Goal: Transaction & Acquisition: Purchase product/service

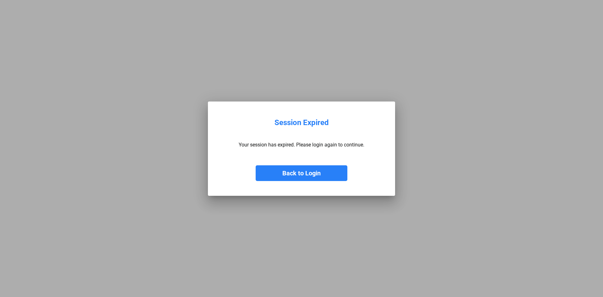
click at [279, 179] on button "Back to Login" at bounding box center [302, 173] width 92 height 16
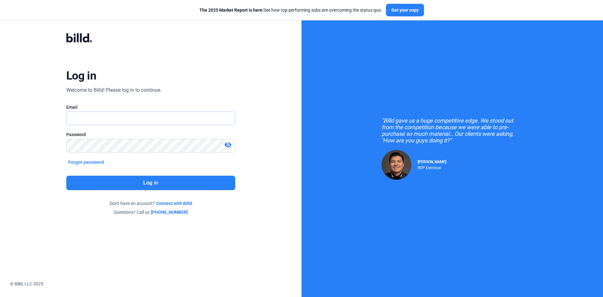
type input "[EMAIL_ADDRESS][DOMAIN_NAME]"
click at [184, 186] on button "Log in" at bounding box center [150, 183] width 169 height 14
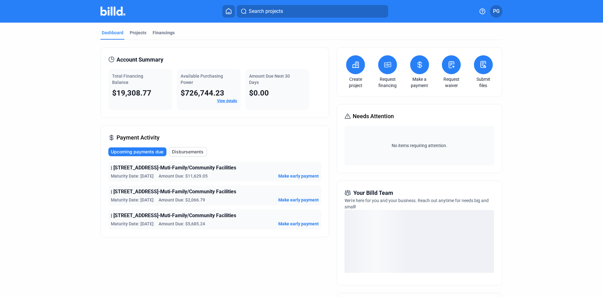
click at [385, 66] on icon at bounding box center [388, 65] width 8 height 8
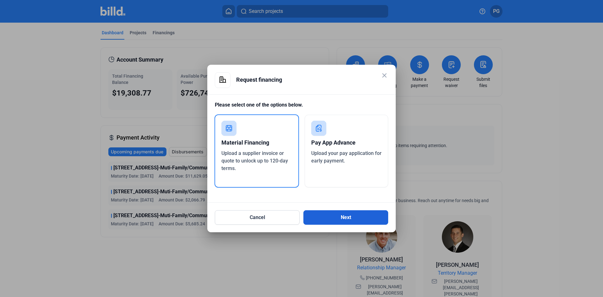
click at [347, 220] on button "Next" at bounding box center [346, 217] width 85 height 14
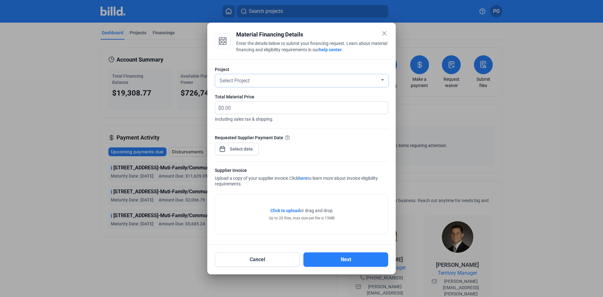
click at [243, 77] on div "Select Project" at bounding box center [299, 80] width 162 height 9
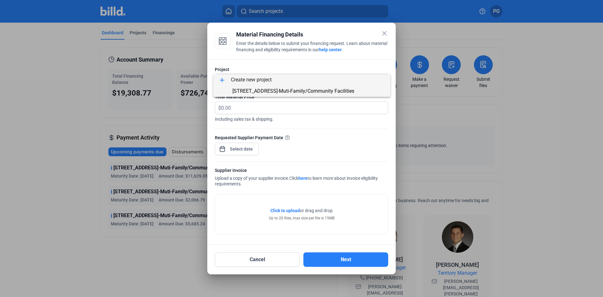
click at [259, 89] on span "[STREET_ADDRESS]-Muti-Family/Community Facilities" at bounding box center [294, 91] width 122 height 6
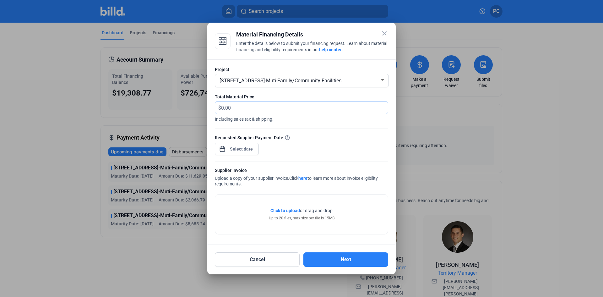
click at [247, 105] on input "text" at bounding box center [304, 107] width 167 height 12
paste input "$2,429.33"
click at [224, 109] on input "$2,429.33" at bounding box center [304, 107] width 167 height 12
type input "2,429.33"
click at [247, 151] on div "close Material Financing Details Enter the details below to submit your financi…" at bounding box center [301, 148] width 603 height 297
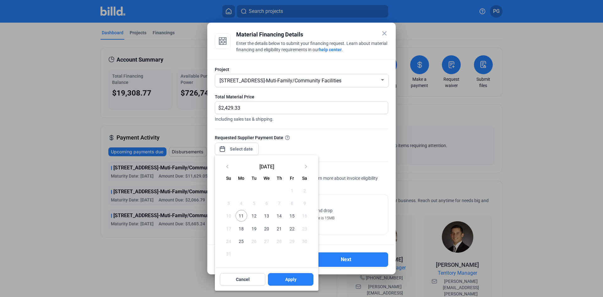
click at [240, 217] on span "11" at bounding box center [241, 215] width 11 height 11
click at [249, 216] on span "12" at bounding box center [254, 215] width 11 height 11
click at [256, 215] on span "12" at bounding box center [254, 215] width 11 height 11
click at [237, 214] on span "11" at bounding box center [241, 215] width 11 height 11
click at [291, 276] on button "Apply" at bounding box center [291, 279] width 46 height 13
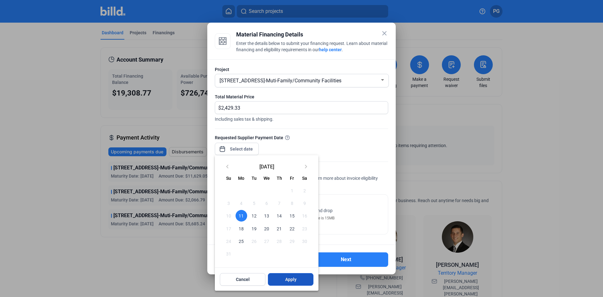
type input "[DATE]"
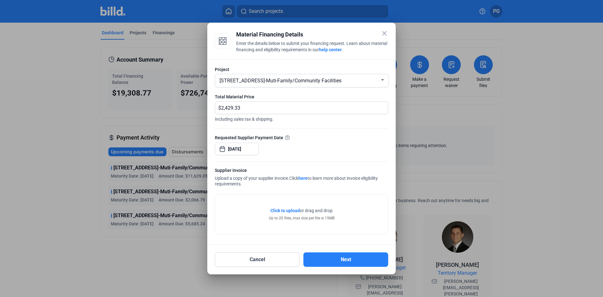
click at [287, 211] on span "Click to upload" at bounding box center [286, 210] width 30 height 5
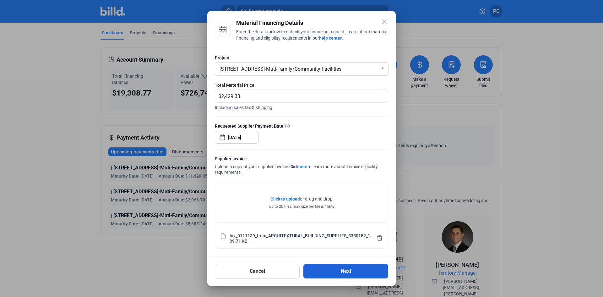
click at [353, 271] on button "Next" at bounding box center [346, 271] width 85 height 14
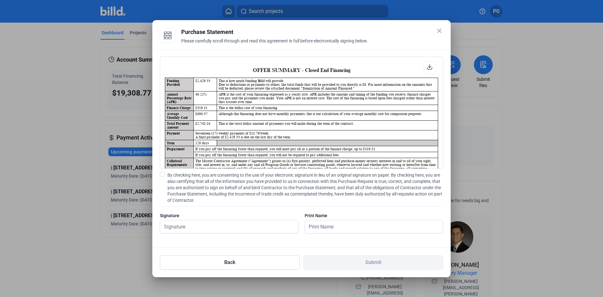
scroll to position [0, 0]
click at [213, 226] on input "text" at bounding box center [229, 226] width 138 height 13
click at [162, 177] on span at bounding box center [162, 174] width 5 height 5
click at [0, 0] on input "By checking here, you are consenting to the use of your electronic signature in…" at bounding box center [0, 0] width 0 height 0
click at [195, 227] on input "text" at bounding box center [225, 226] width 131 height 13
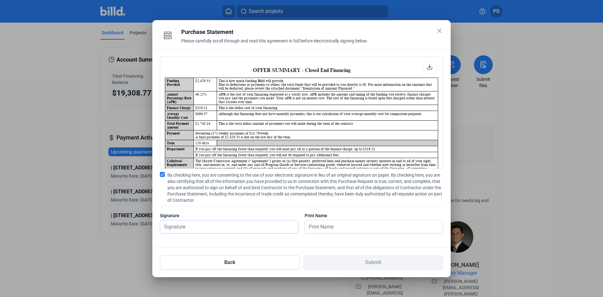
type input "[PERSON_NAME] Perl"
click at [327, 226] on input "text" at bounding box center [370, 226] width 131 height 13
type input "[PERSON_NAME] Perl"
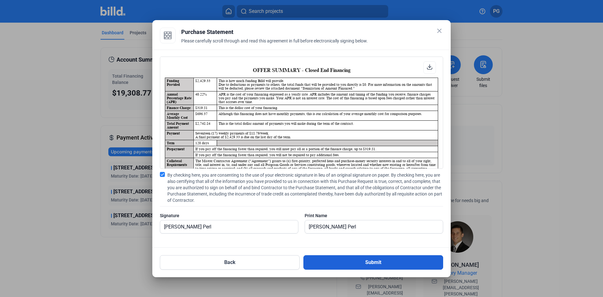
click at [376, 263] on button "Submit" at bounding box center [374, 262] width 140 height 14
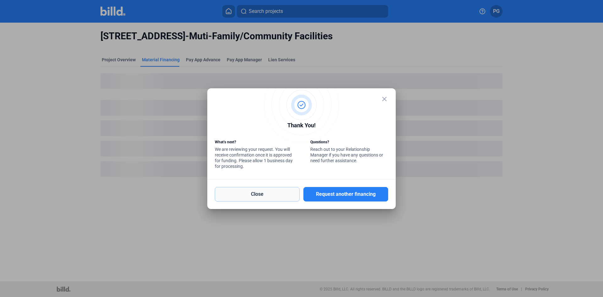
click at [274, 195] on button "Close" at bounding box center [257, 194] width 85 height 14
